Goal: Task Accomplishment & Management: Manage account settings

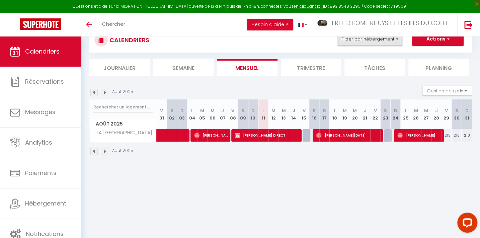
click at [363, 36] on button "Filtrer par hébergement" at bounding box center [370, 38] width 64 height 13
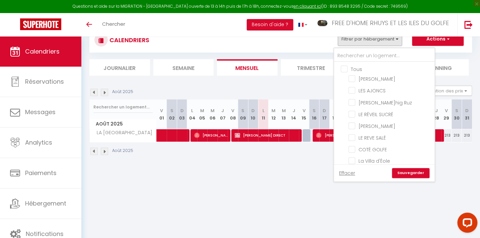
click at [344, 67] on input "Tous" at bounding box center [391, 68] width 100 height 7
checkbox input "true"
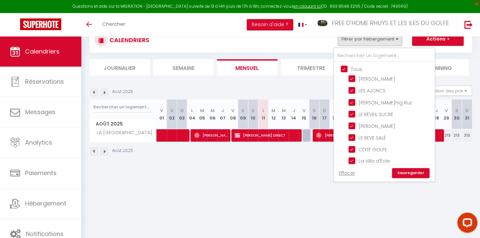
checkbox input "true"
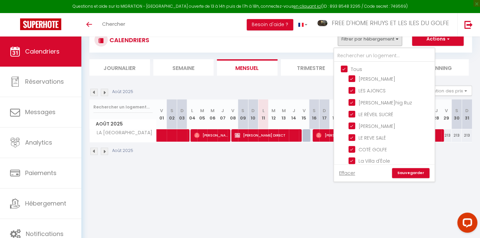
checkbox input "true"
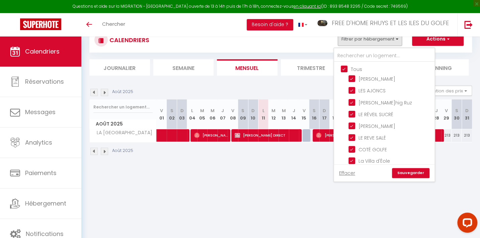
checkbox input "true"
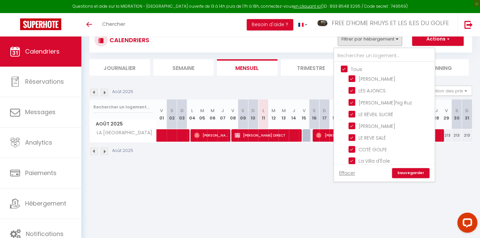
checkbox input "true"
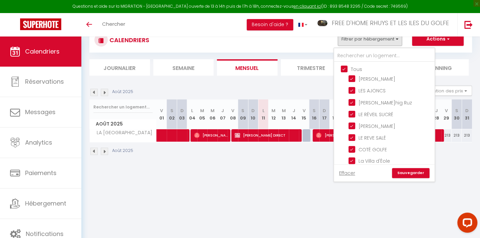
checkbox input "true"
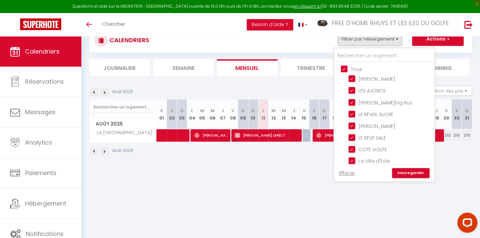
checkbox input "true"
click at [344, 67] on input "Tous" at bounding box center [391, 68] width 100 height 7
checkbox input "false"
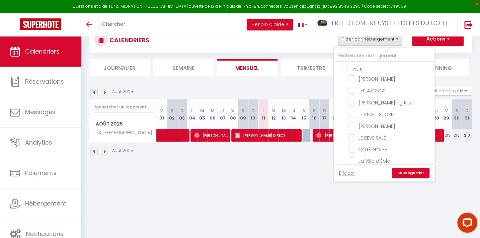
checkbox input "false"
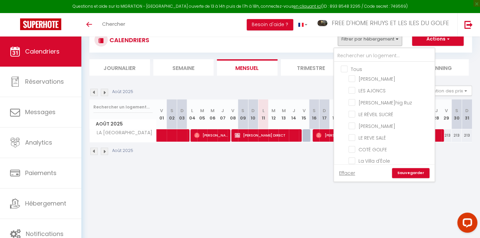
checkbox input "false"
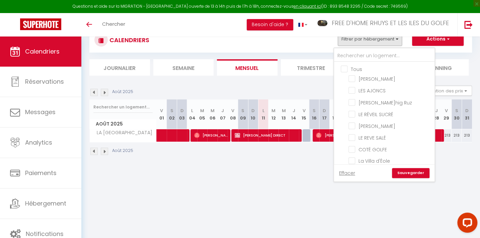
checkbox input "false"
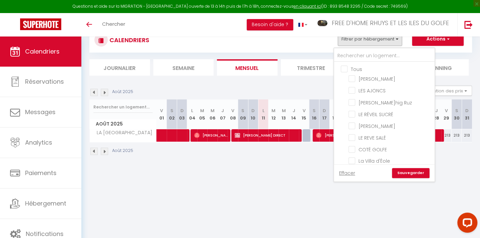
checkbox input "false"
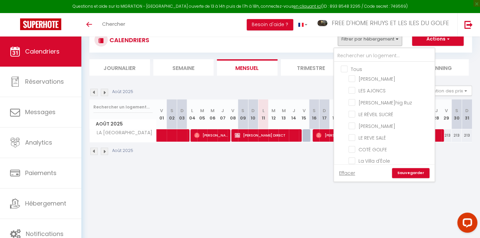
checkbox input "false"
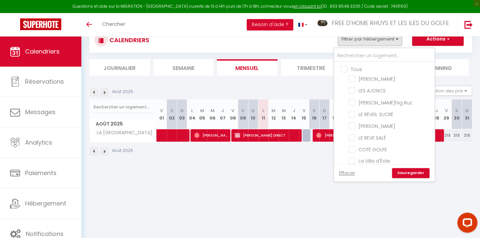
checkbox input "false"
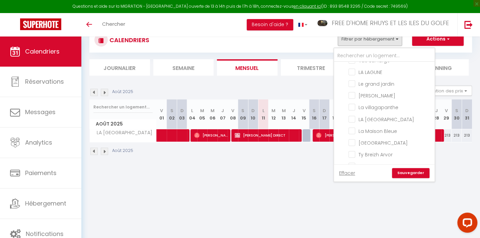
scroll to position [259, 0]
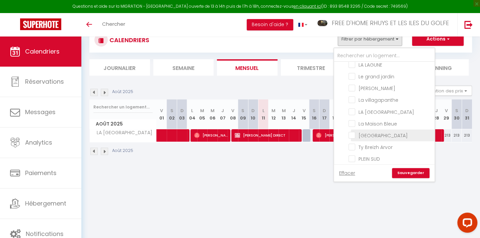
click at [369, 132] on input "[GEOGRAPHIC_DATA]" at bounding box center [390, 135] width 84 height 7
checkbox input "true"
click at [409, 171] on link "Sauvegarder" at bounding box center [410, 173] width 37 height 10
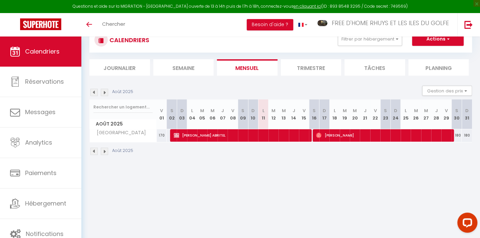
click at [307, 67] on li "Trimestre" at bounding box center [311, 67] width 61 height 16
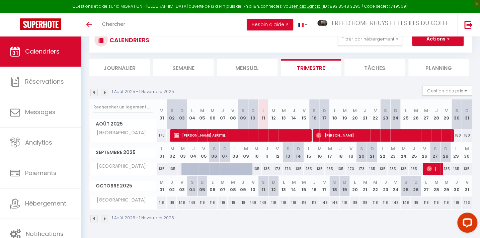
click at [351, 167] on div "173" at bounding box center [351, 169] width 10 height 12
type input "173"
type input "Ven 19 Septembre 2025"
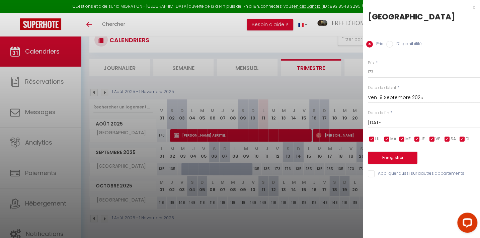
click at [392, 121] on input "[DATE]" at bounding box center [424, 122] width 112 height 9
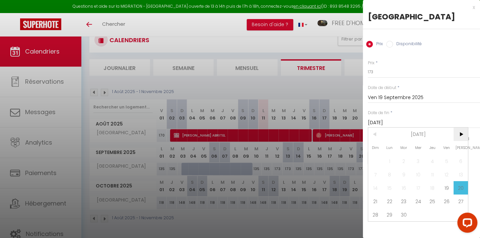
click at [462, 134] on span ">" at bounding box center [460, 134] width 14 height 13
click at [375, 136] on span "<" at bounding box center [375, 134] width 14 height 13
click at [390, 199] on span "22" at bounding box center [390, 200] width 14 height 13
type input "Lun 22 Septembre 2025"
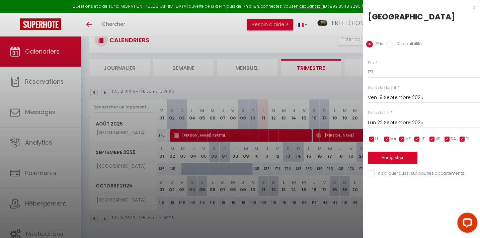
click at [402, 40] on div "Prix Disponibilité" at bounding box center [421, 40] width 117 height 22
click at [401, 43] on label "Disponibilité" at bounding box center [407, 44] width 29 height 7
click at [393, 43] on input "Disponibilité" at bounding box center [389, 44] width 7 height 7
radio input "true"
radio input "false"
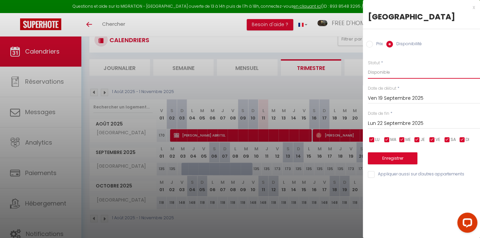
click at [381, 75] on select "Disponible Indisponible" at bounding box center [424, 72] width 112 height 13
select select "0"
click at [368, 66] on select "Disponible Indisponible" at bounding box center [424, 72] width 112 height 13
click at [385, 160] on button "Enregistrer" at bounding box center [393, 158] width 50 height 12
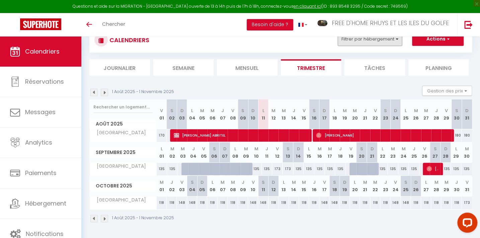
click at [354, 39] on button "Filtrer par hébergement" at bounding box center [370, 38] width 64 height 13
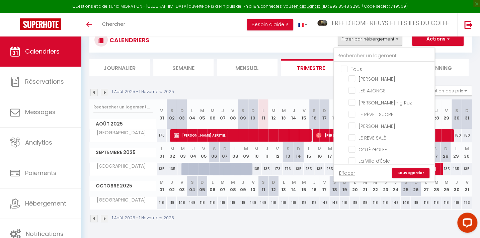
click at [347, 67] on input "Tous" at bounding box center [391, 68] width 100 height 7
checkbox input "true"
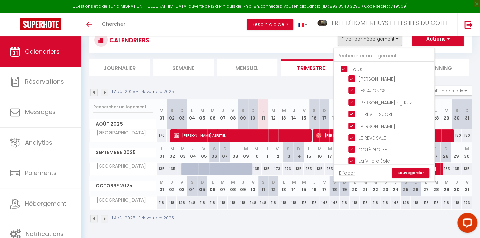
checkbox input "true"
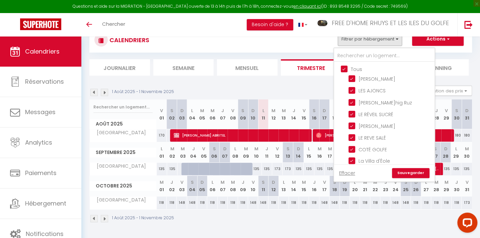
checkbox input "true"
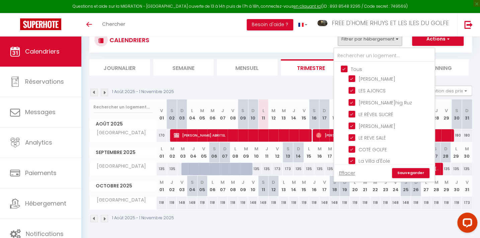
checkbox input "true"
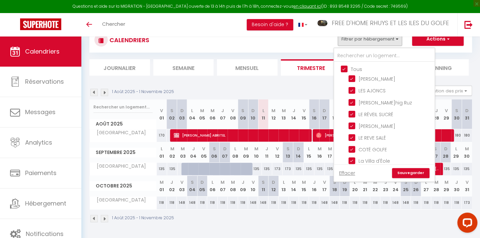
checkbox input "true"
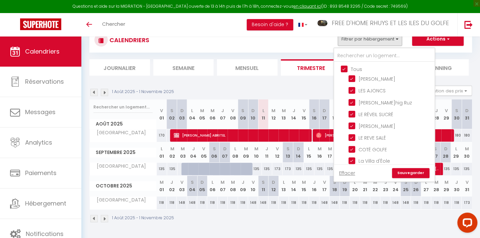
checkbox input "true"
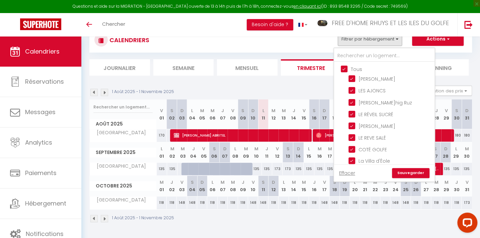
checkbox input "true"
click at [347, 67] on input "Tous" at bounding box center [391, 68] width 100 height 7
checkbox input "false"
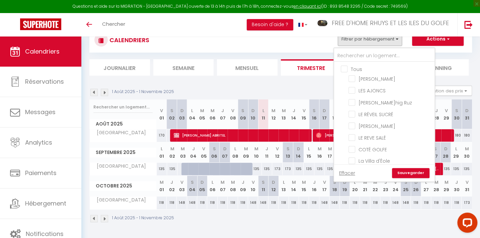
checkbox input "false"
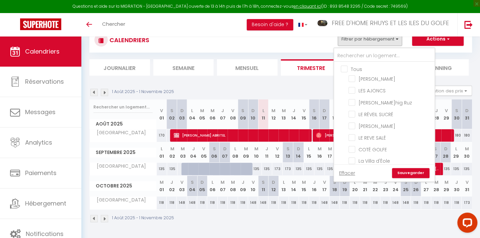
checkbox input "false"
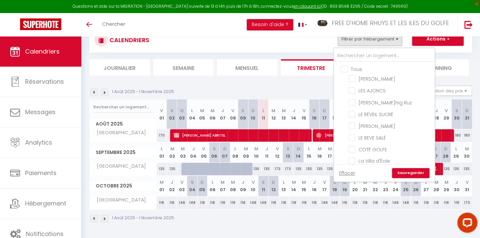
checkbox input "false"
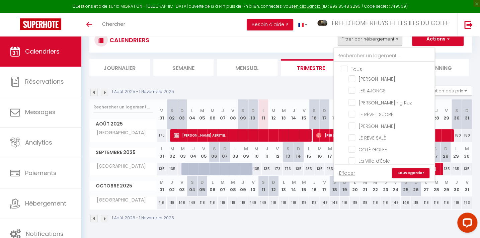
checkbox input "false"
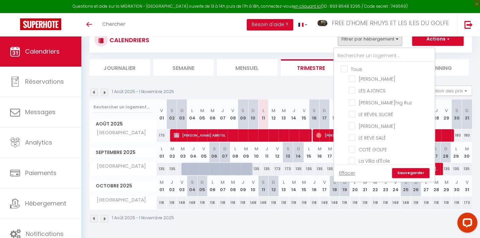
checkbox input "false"
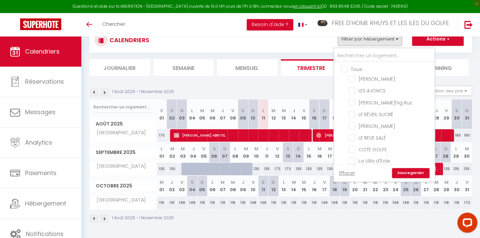
checkbox input "false"
click at [364, 100] on input "[PERSON_NAME]hig Ruz" at bounding box center [390, 101] width 84 height 7
checkbox input "true"
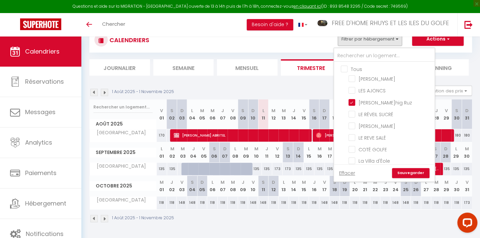
click at [407, 171] on link "Sauvegarder" at bounding box center [410, 173] width 37 height 10
